Goal: Information Seeking & Learning: Learn about a topic

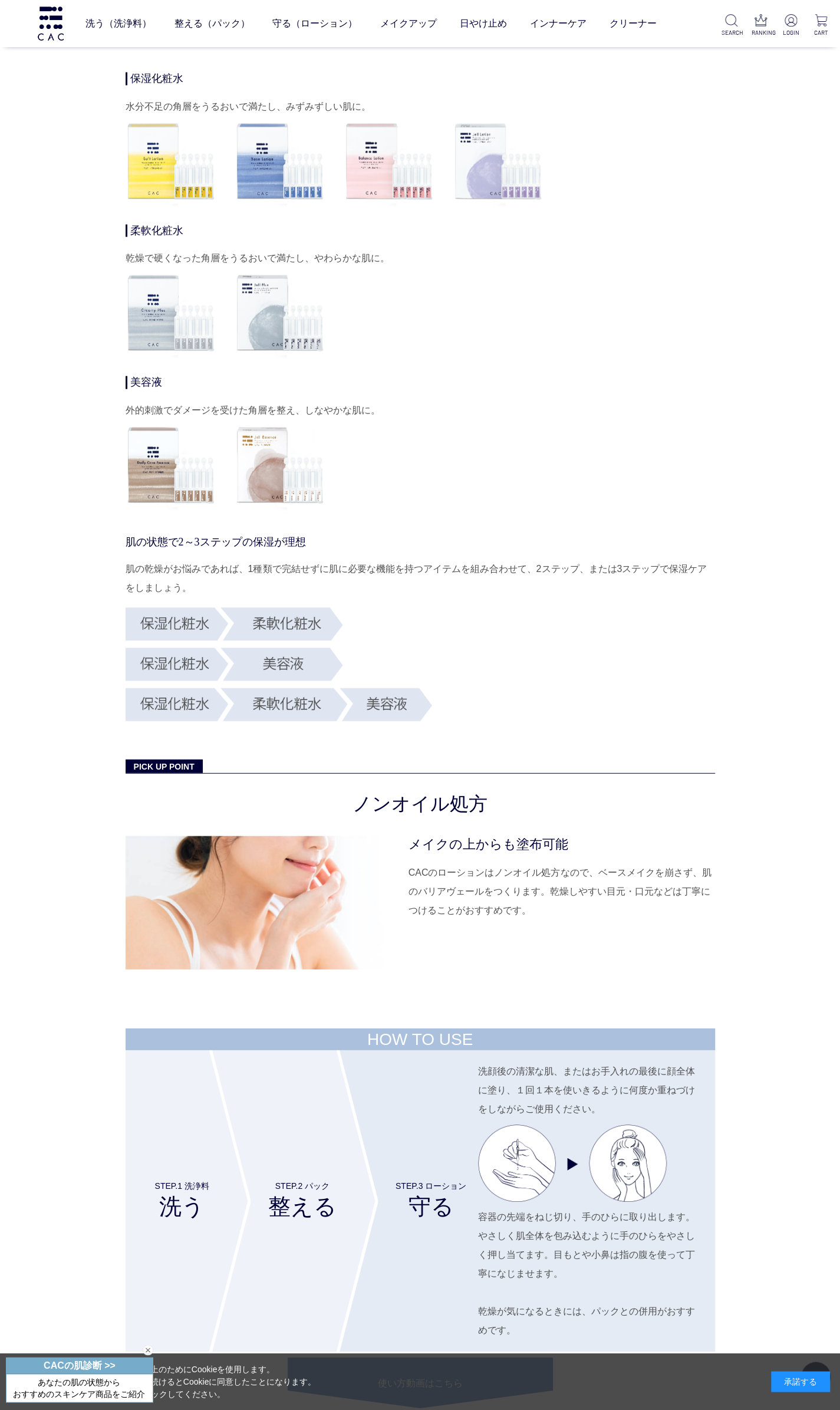
scroll to position [5287, 0]
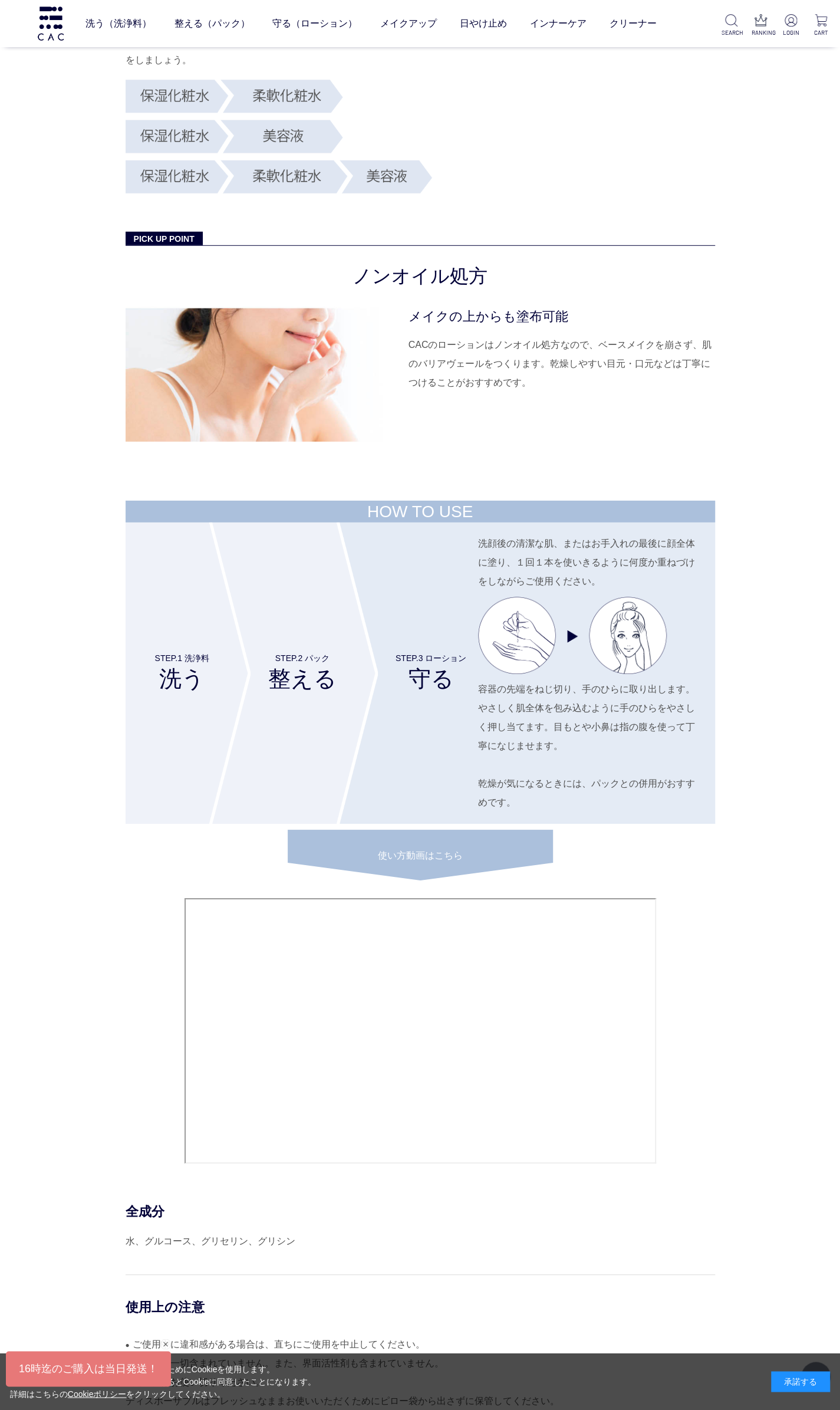
scroll to position [4310, 0]
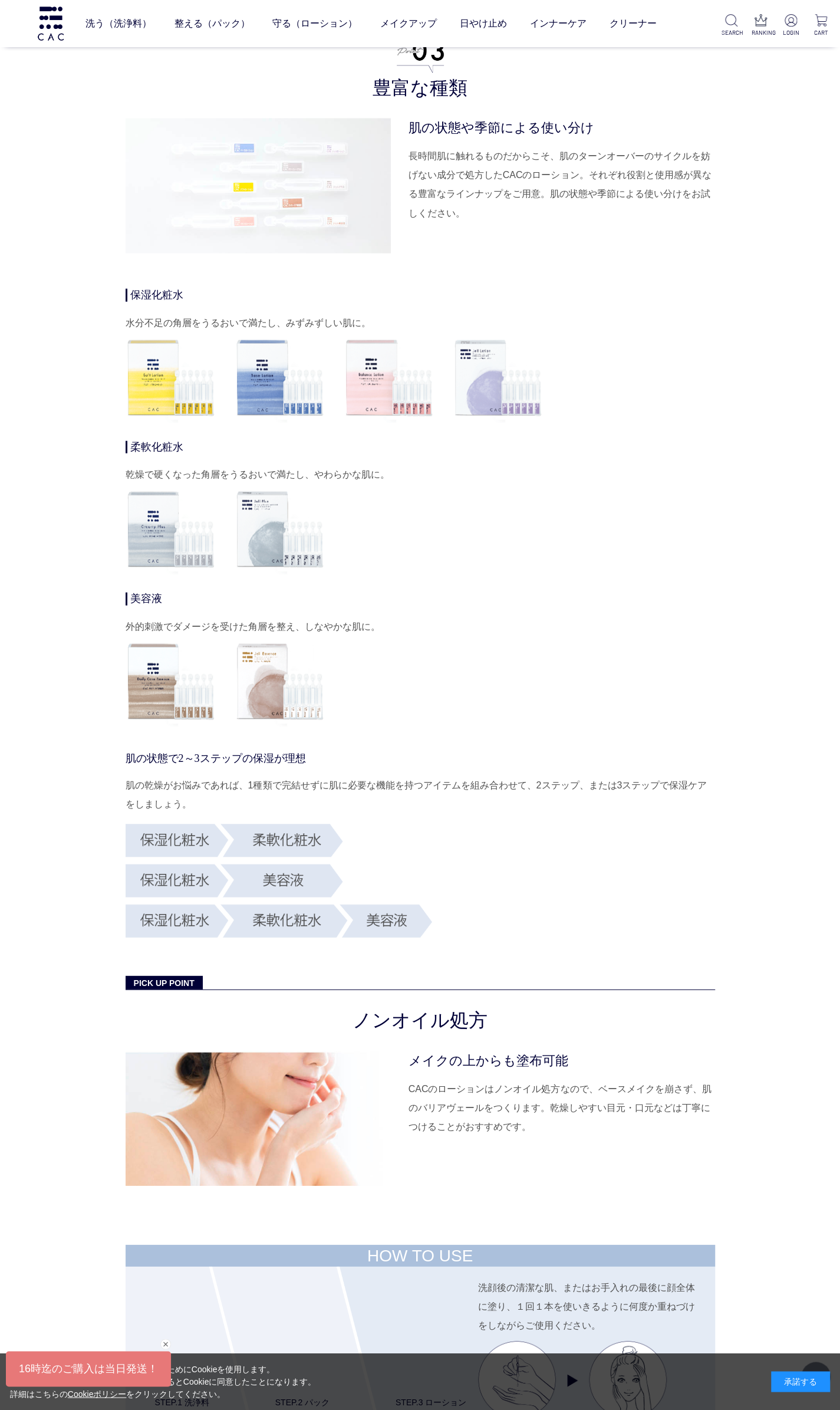
scroll to position [3541, 0]
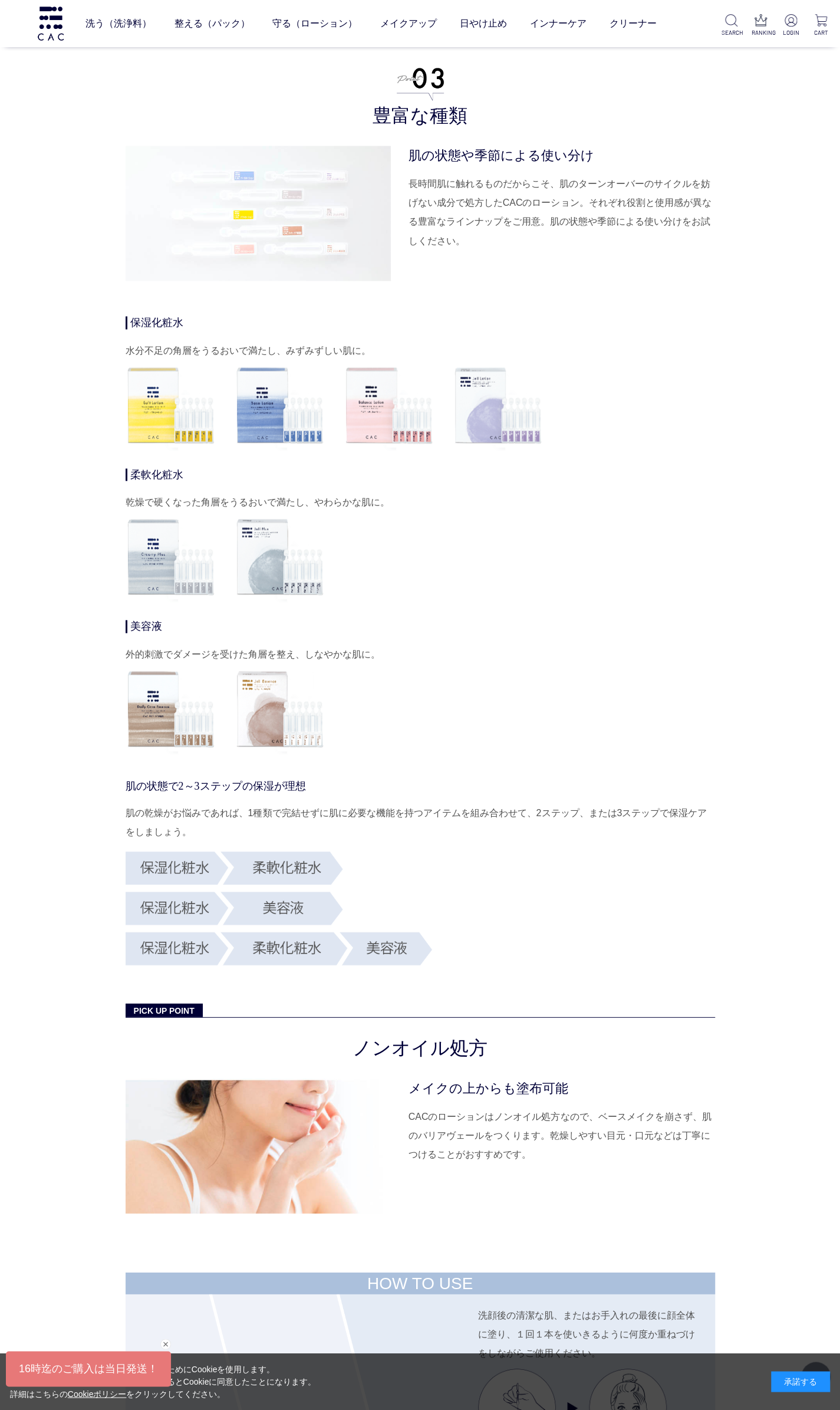
click at [436, 589] on dd at bounding box center [337, 556] width 424 height 91
click at [164, 556] on img at bounding box center [171, 556] width 91 height 91
click at [171, 690] on img at bounding box center [171, 708] width 91 height 91
click at [308, 718] on img at bounding box center [279, 708] width 91 height 91
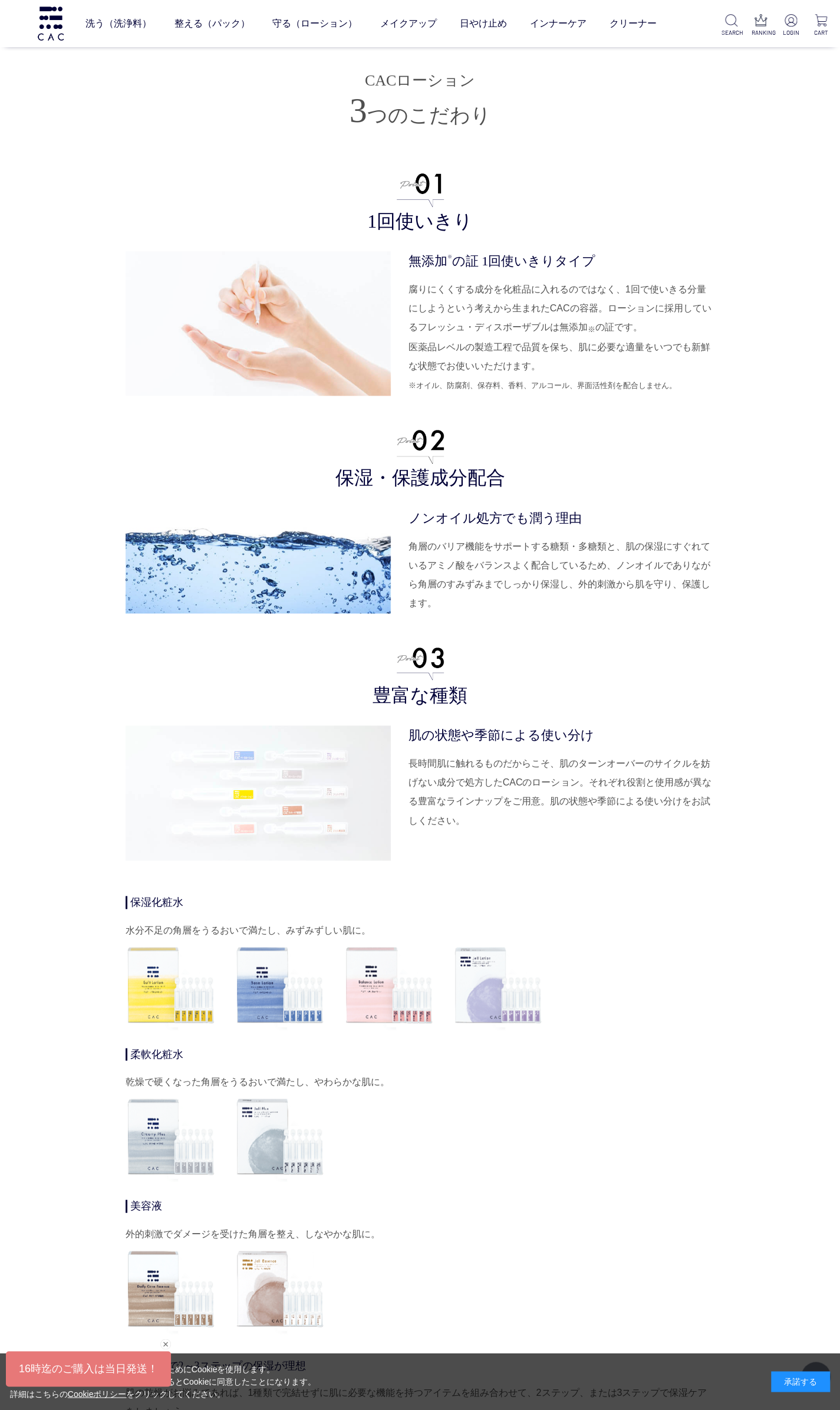
scroll to position [2944, 0]
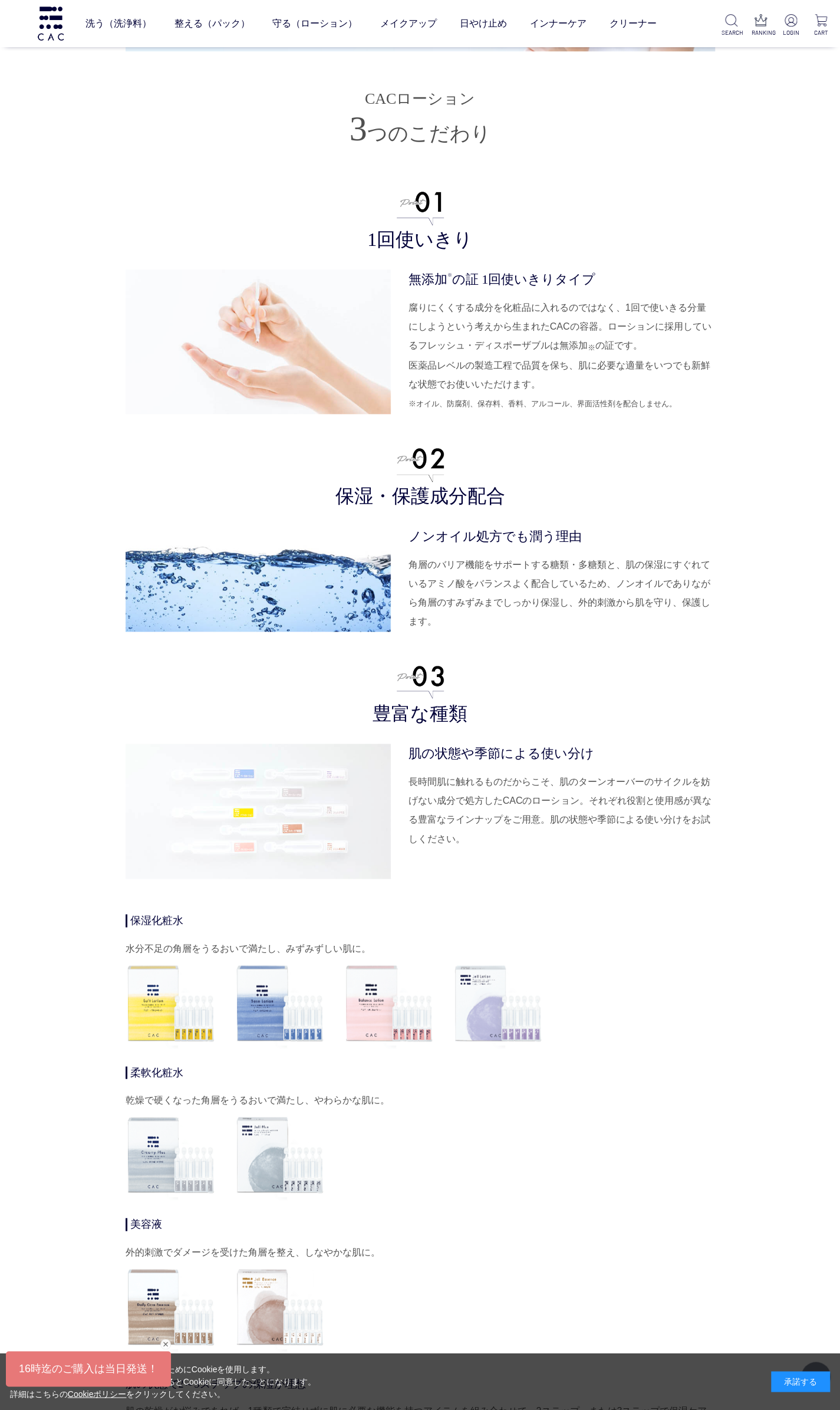
click at [660, 655] on ul "1回使いきり 無添加 ※ の証 1回使いきりタイプ 腐りにくくする成分を化粧品に入れるのではなく、1回で使いきる分量にしようという考えから生まれたCACの容器…" at bounding box center [420, 532] width 590 height 693
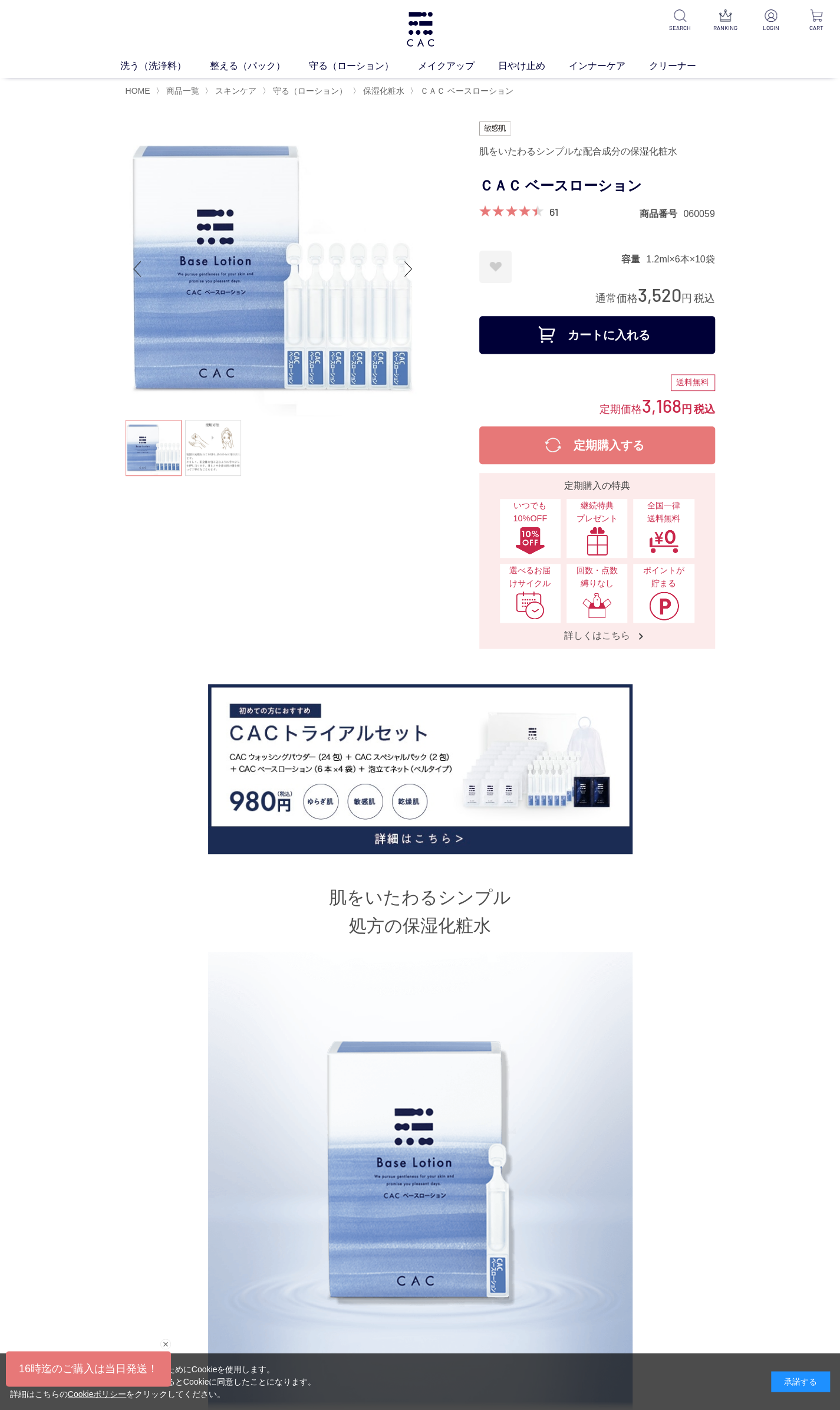
scroll to position [5, 0]
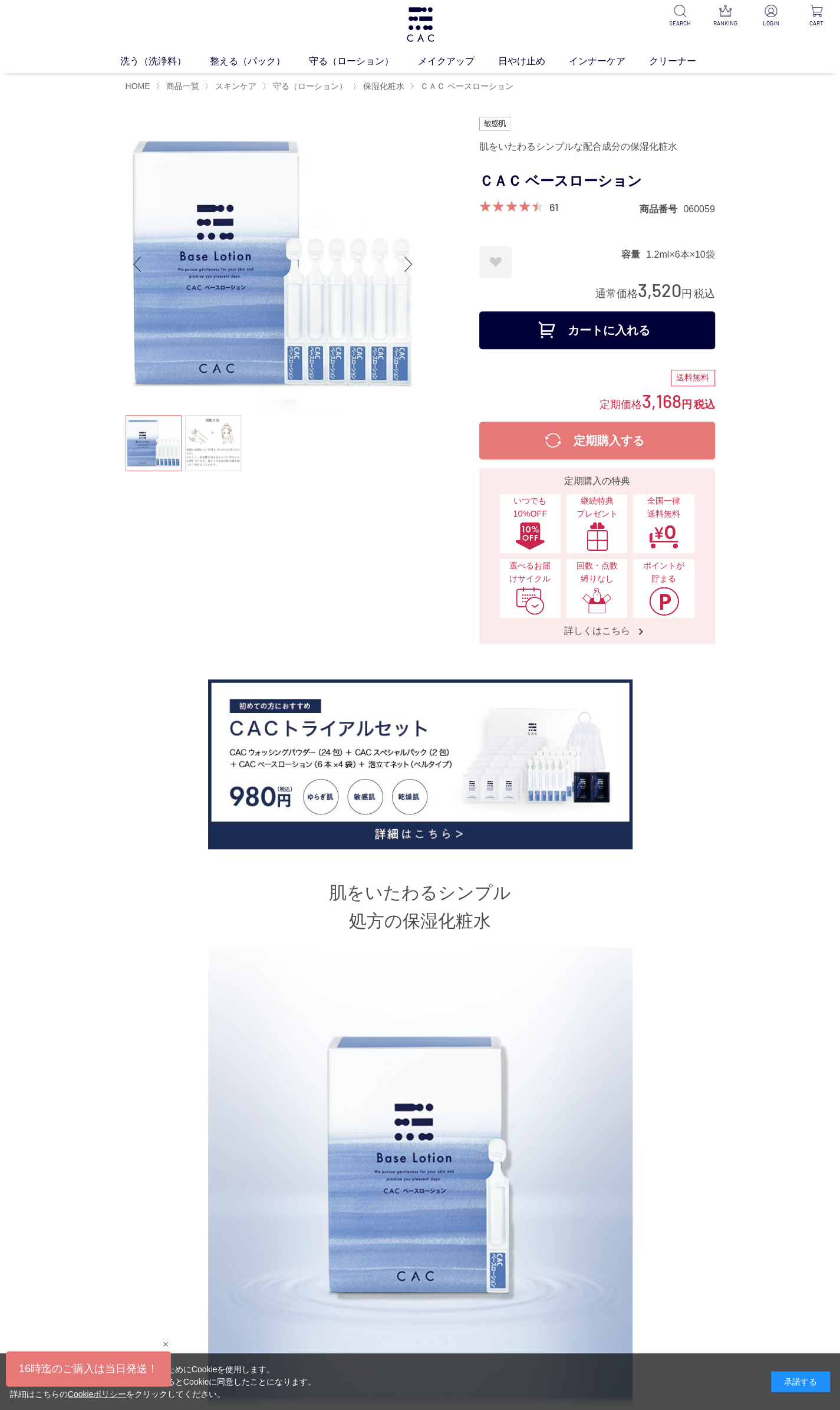
click at [395, 88] on span "保湿化粧水" at bounding box center [384, 86] width 41 height 10
click at [314, 82] on span "守る（ローション）" at bounding box center [310, 86] width 74 height 10
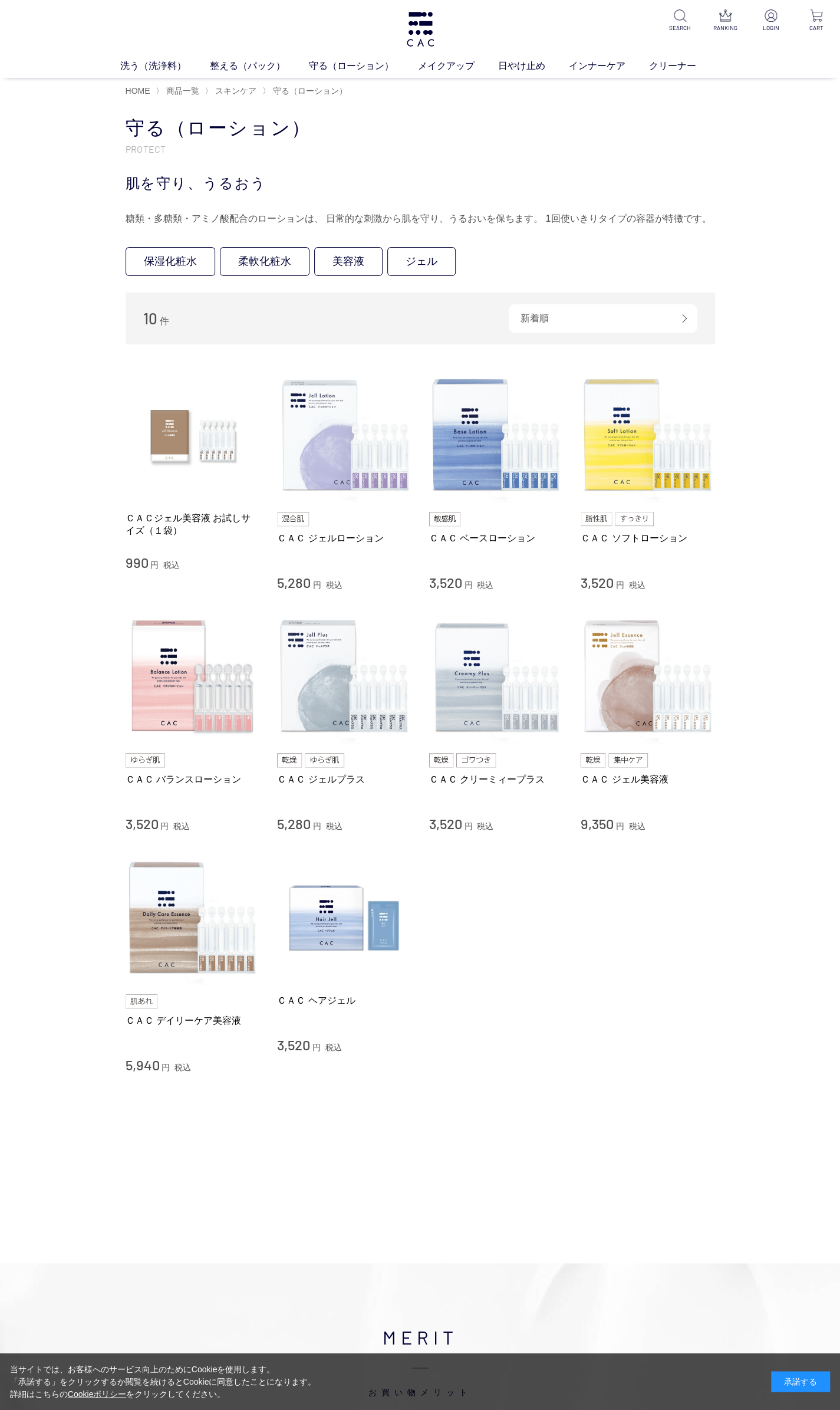
click at [492, 852] on li "ＣＡＣ デイリーケア美容液 5,940 円 税込 ＣＡＣ ヘアジェル 3,520 円 税込" at bounding box center [420, 963] width 590 height 223
click at [624, 451] on img at bounding box center [648, 435] width 135 height 135
click at [531, 442] on img at bounding box center [496, 435] width 135 height 135
click at [198, 676] on img at bounding box center [192, 676] width 135 height 135
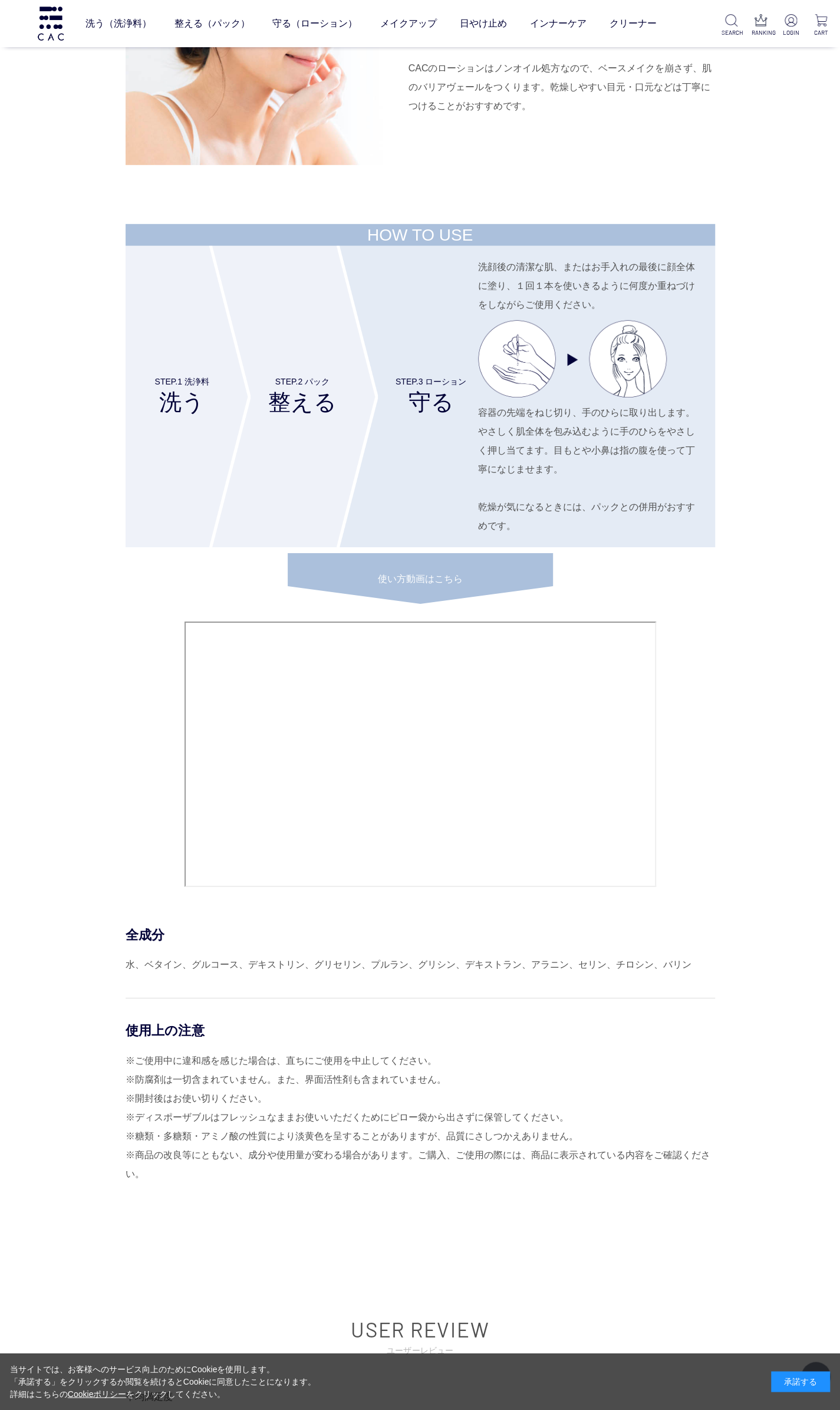
scroll to position [4428, 0]
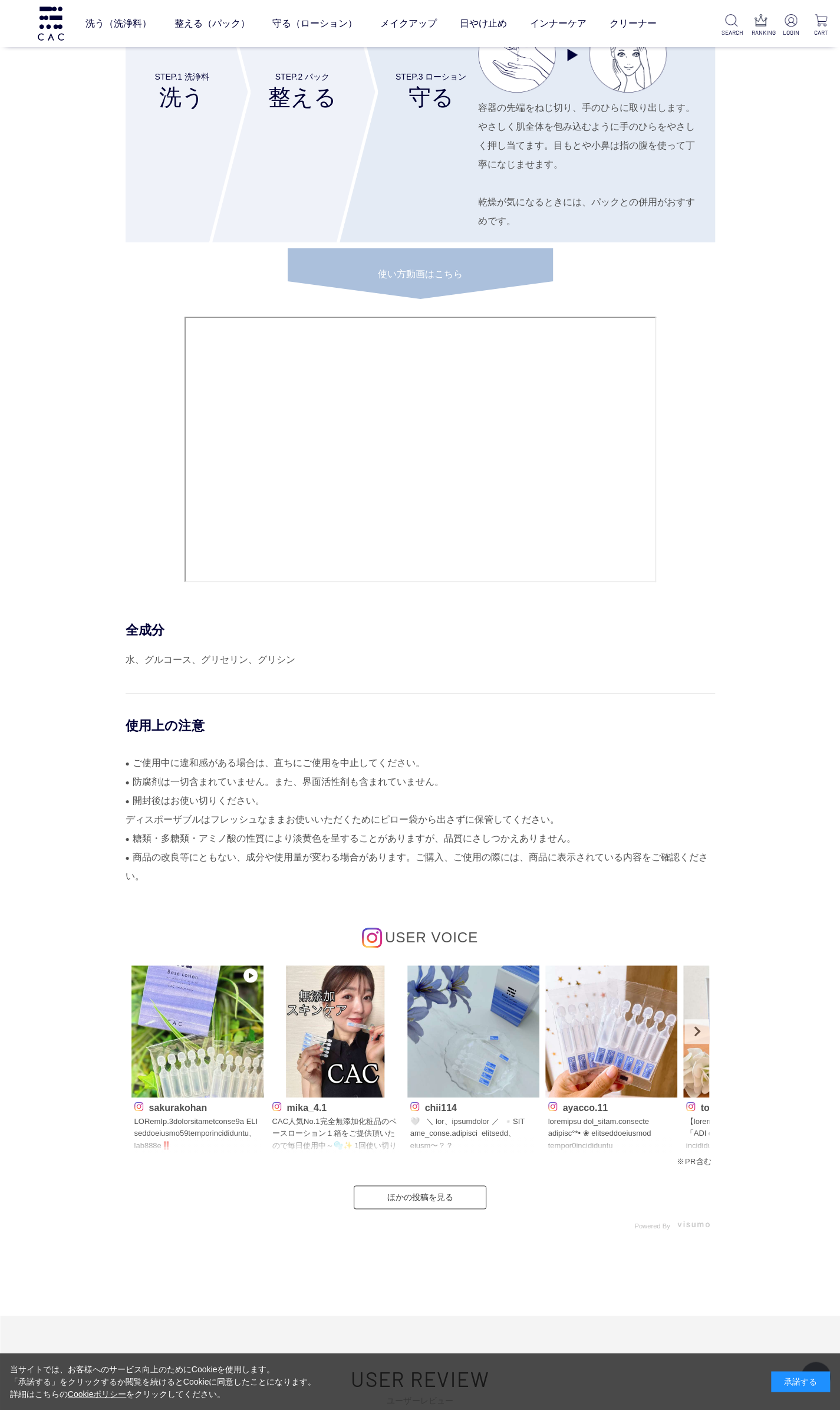
scroll to position [4898, 0]
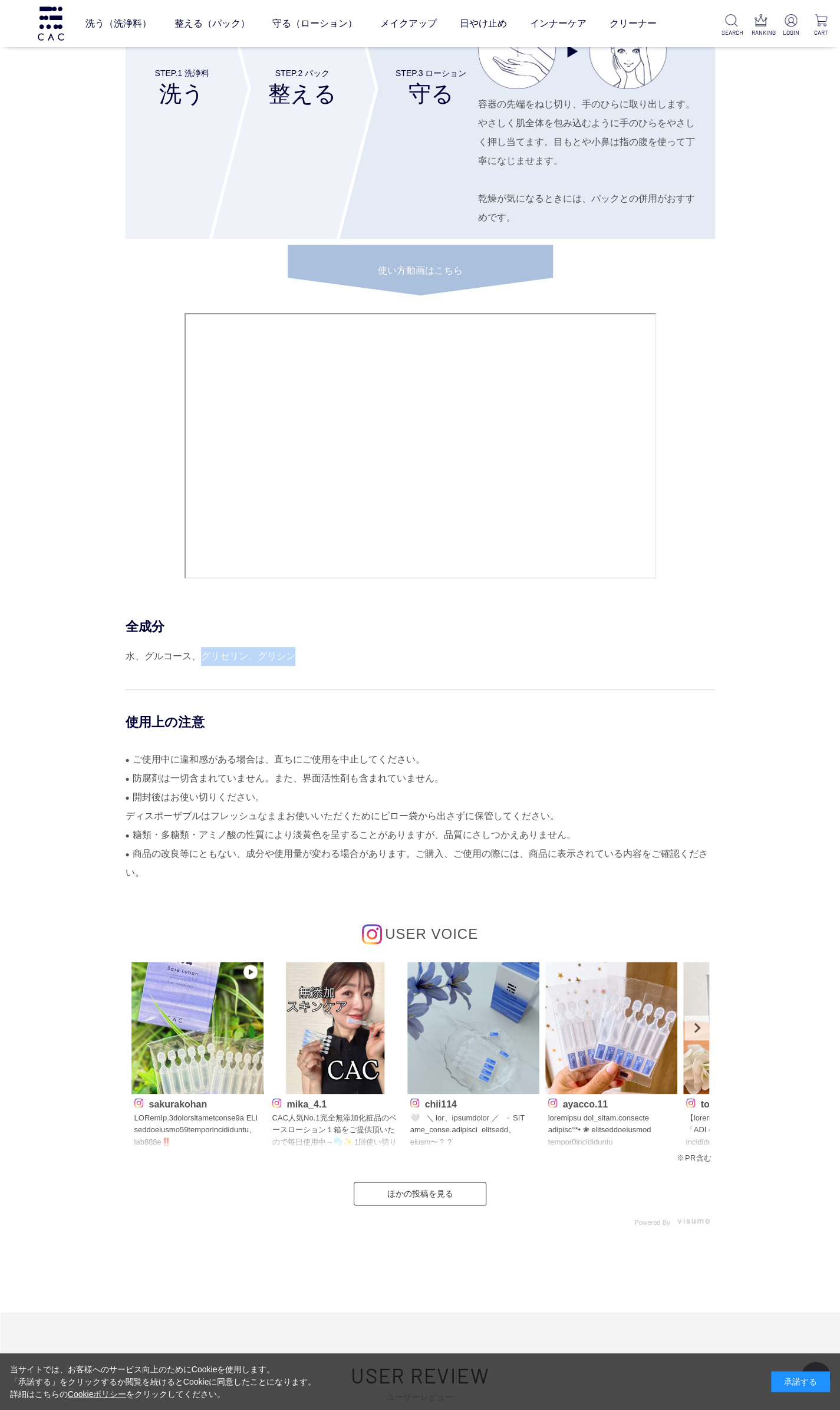
drag, startPoint x: 304, startPoint y: 662, endPoint x: 203, endPoint y: 650, distance: 101.7
click at [203, 650] on div "水、グルコース、グリセリン、グリシン" at bounding box center [420, 656] width 590 height 19
copy div "グリセリン、グリシン"
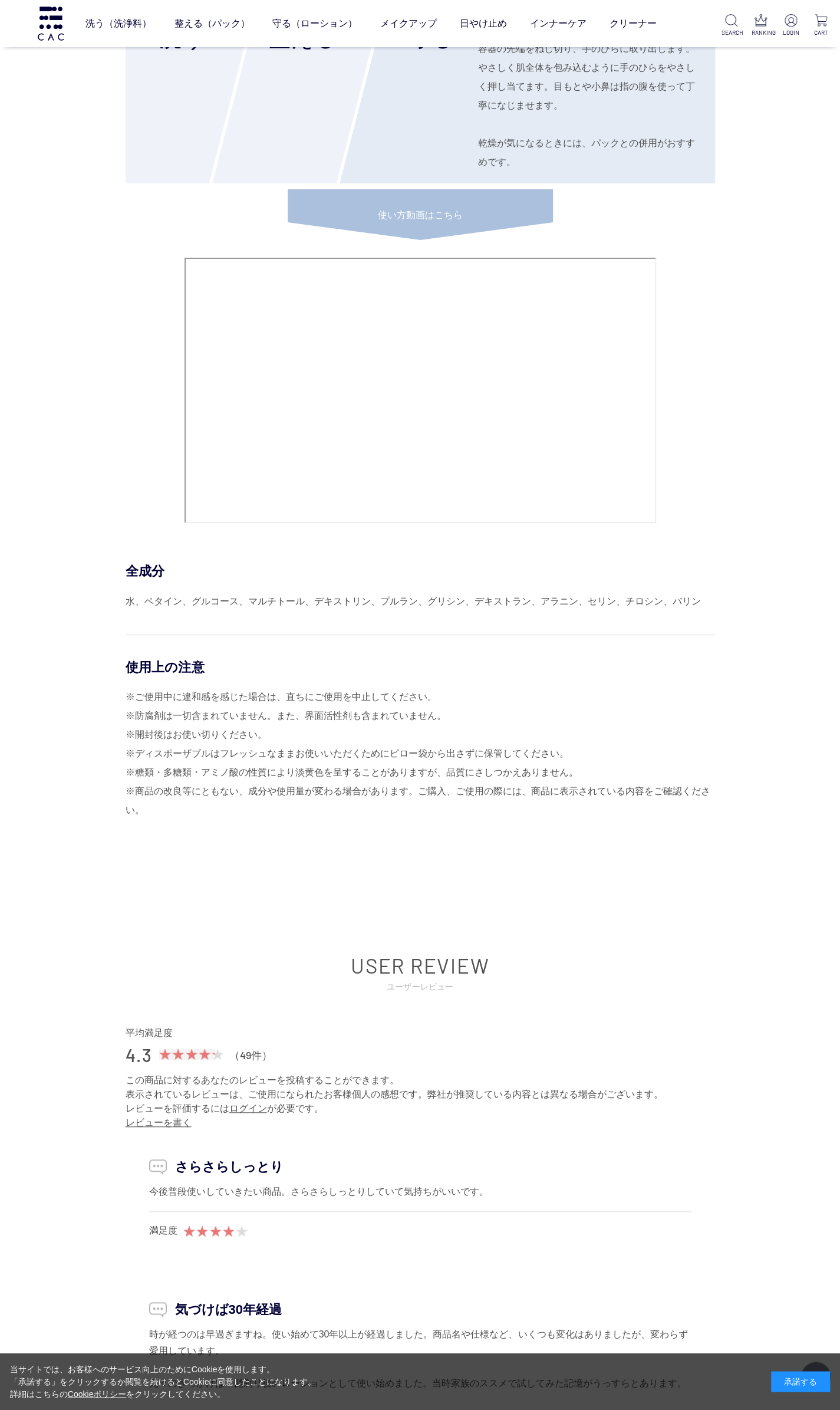
scroll to position [4767, 0]
